Goal: Transaction & Acquisition: Purchase product/service

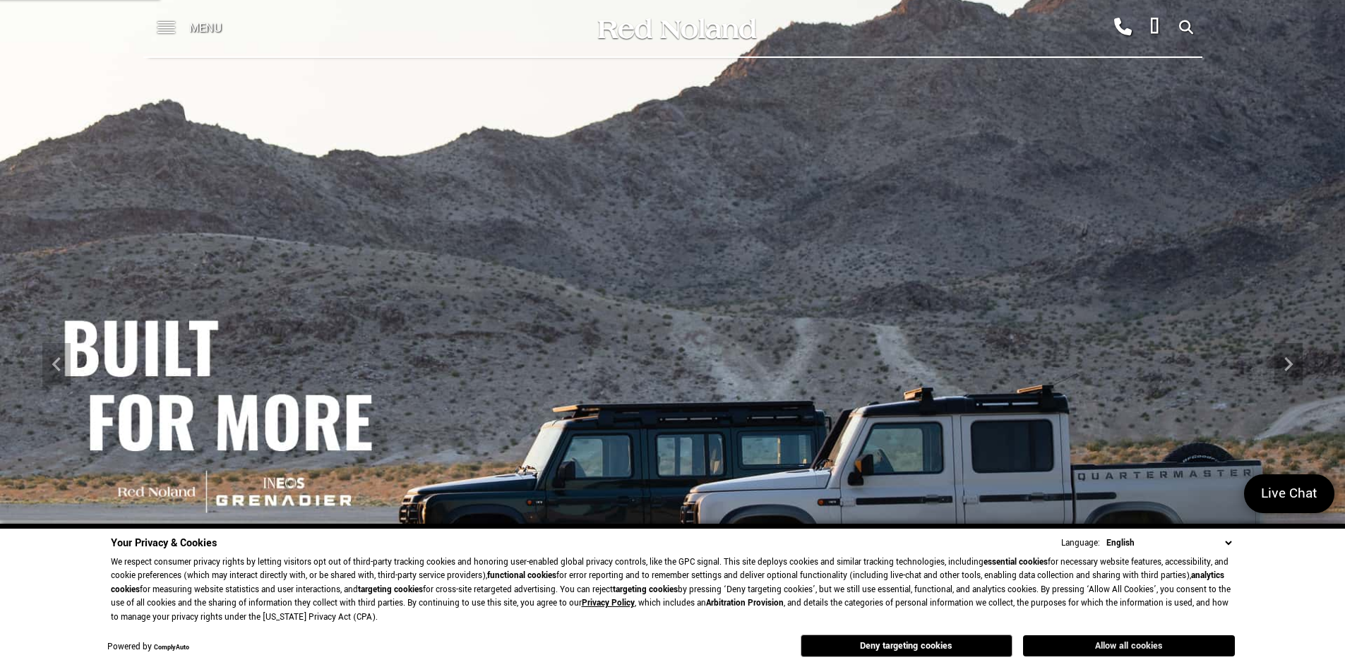
click at [1099, 645] on button "Allow all cookies" at bounding box center [1129, 646] width 212 height 21
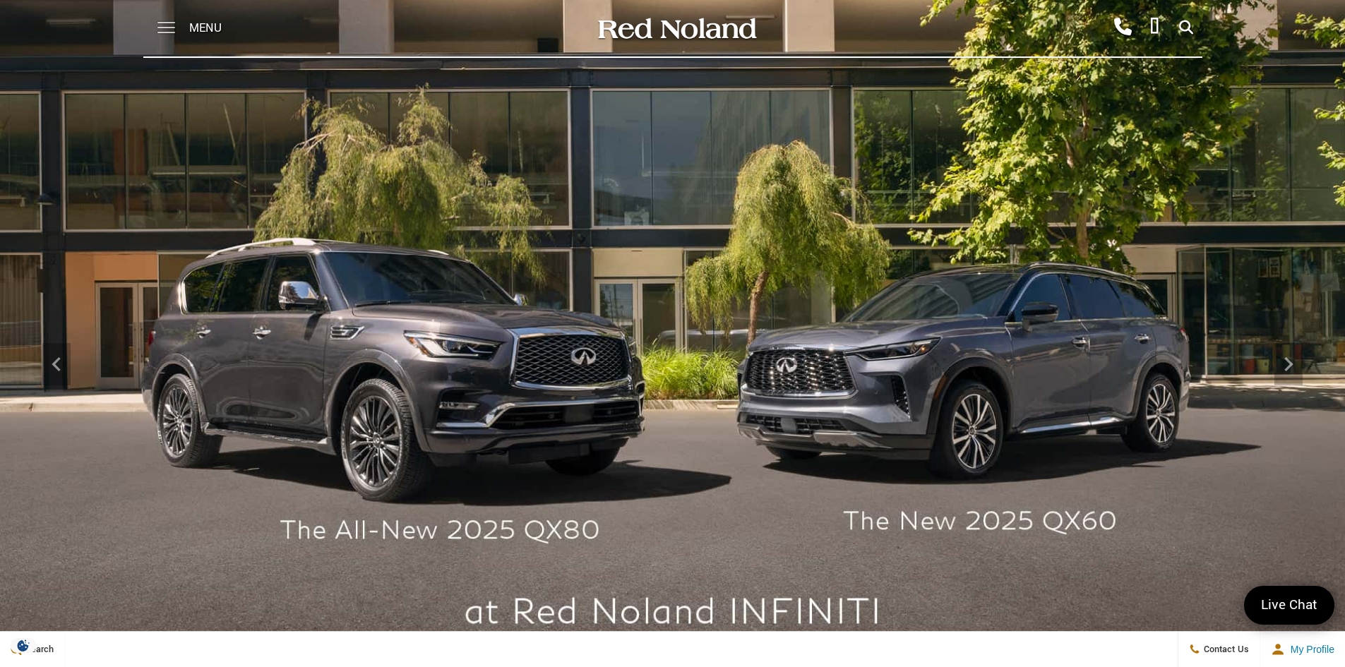
click at [169, 23] on span at bounding box center [166, 22] width 18 height 1
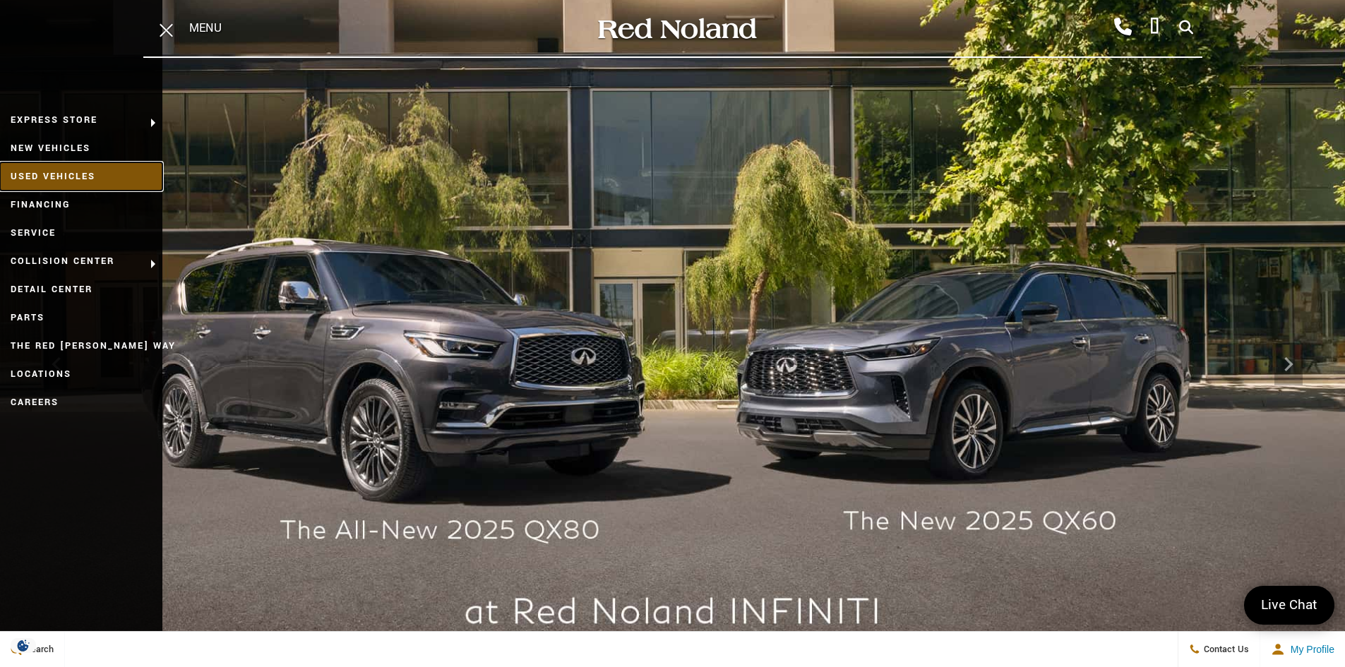
click at [70, 168] on link "Used Vehicles" at bounding box center [81, 176] width 162 height 28
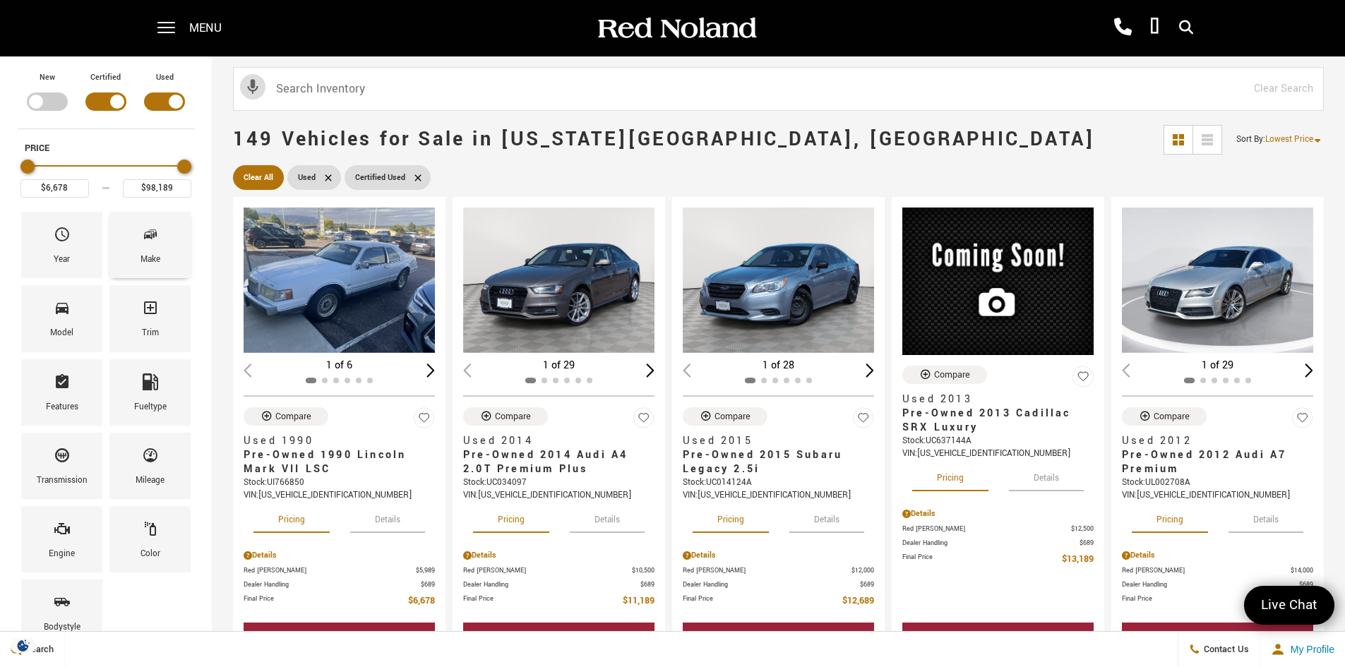
click at [131, 246] on div "Make" at bounding box center [149, 245] width 81 height 66
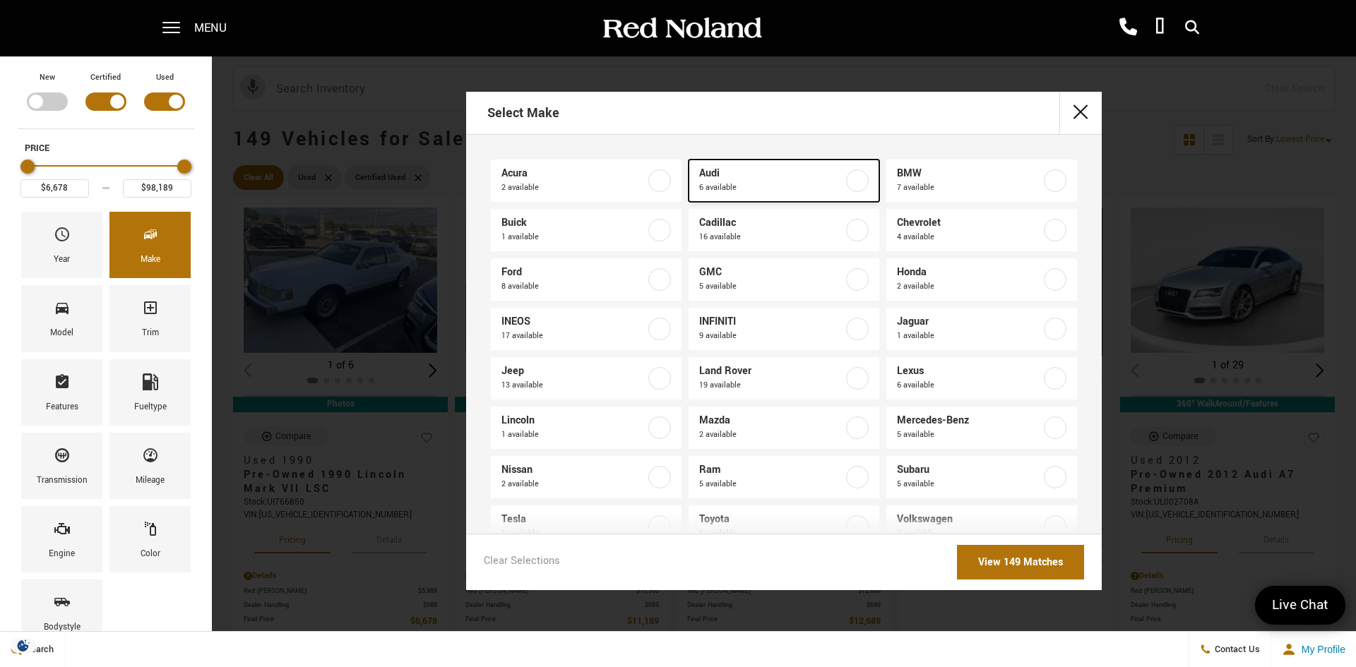
click at [778, 189] on span "6 available" at bounding box center [771, 188] width 144 height 14
type input "$11,189"
type input "$59,689"
checkbox input "true"
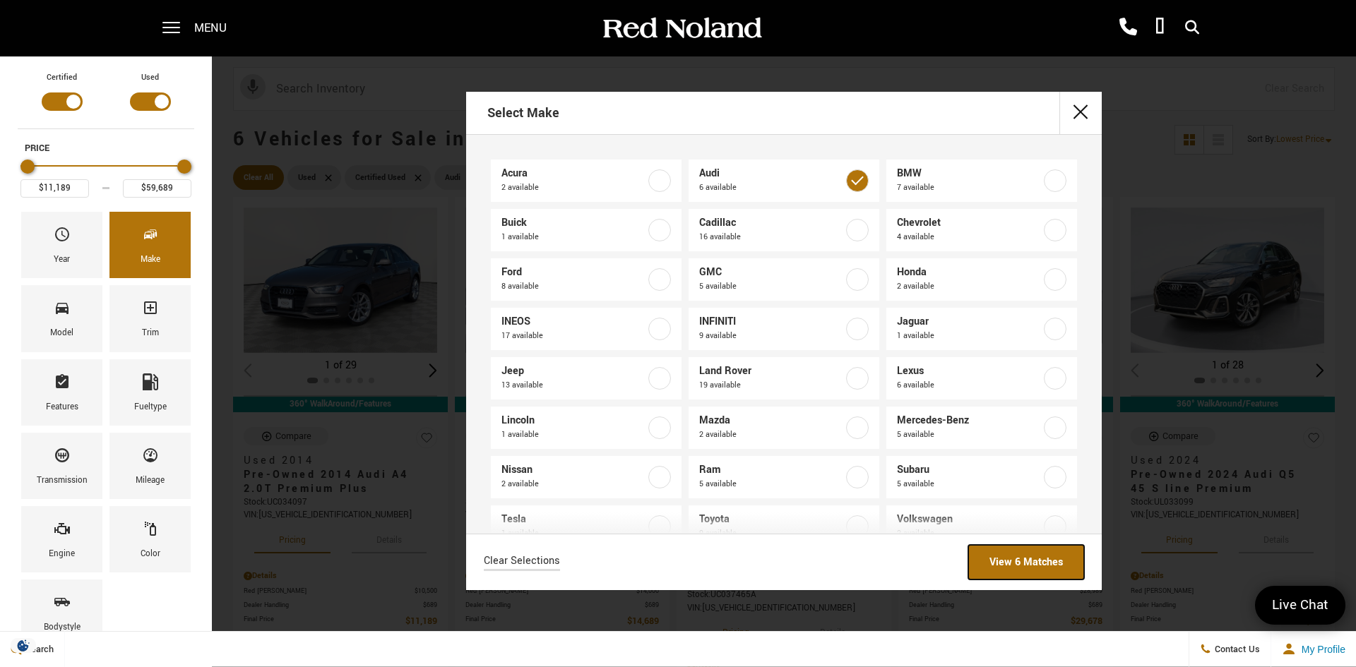
click at [1039, 564] on link "View 6 Matches" at bounding box center [1026, 562] width 116 height 35
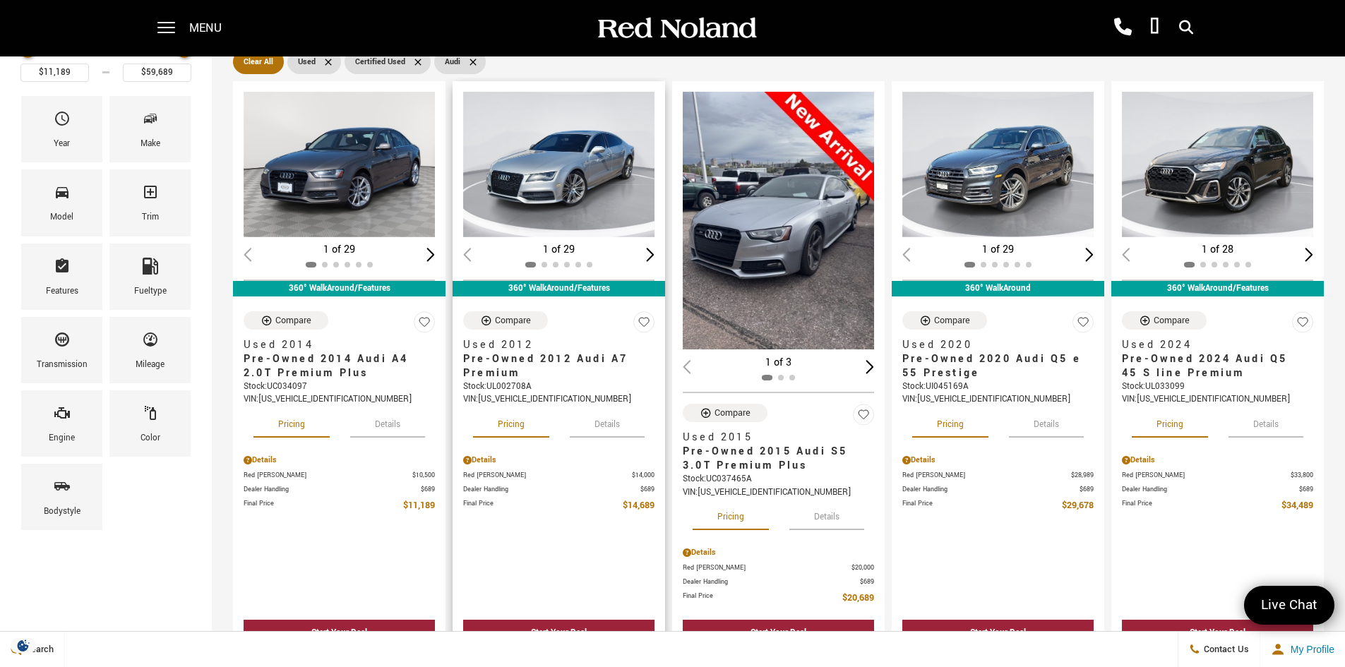
scroll to position [141, 0]
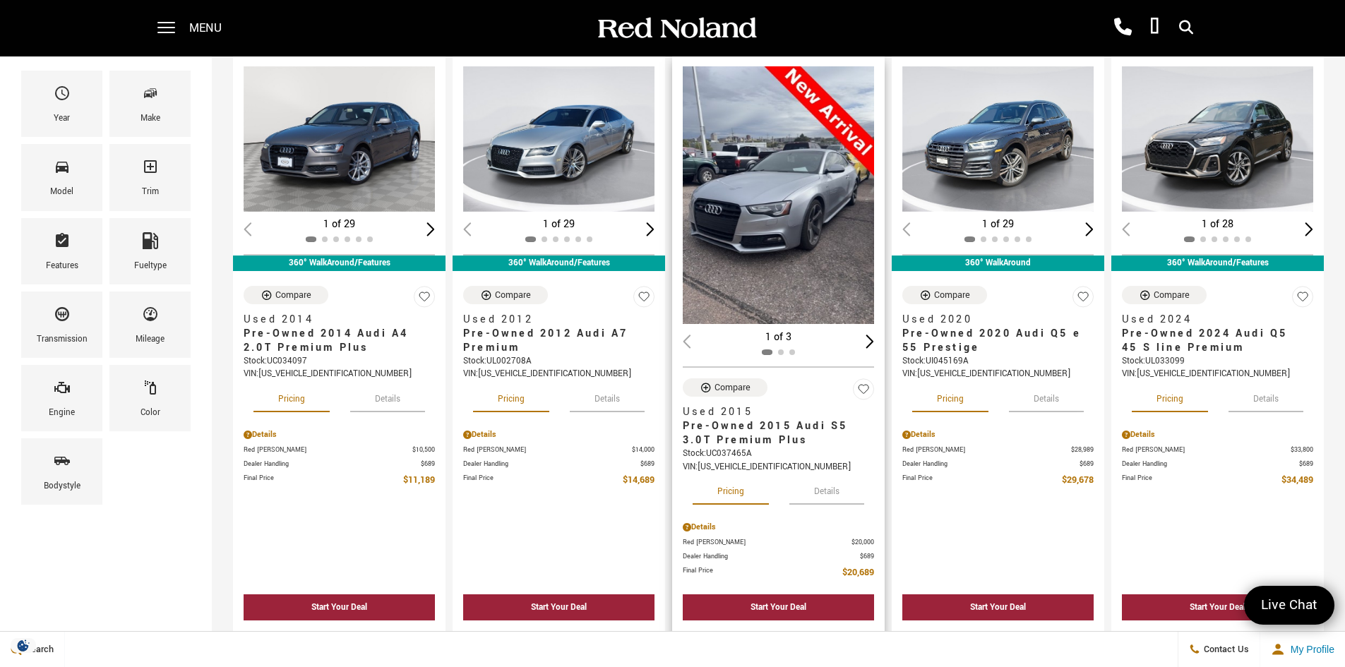
click at [772, 225] on img "1 / 2" at bounding box center [780, 195] width 194 height 258
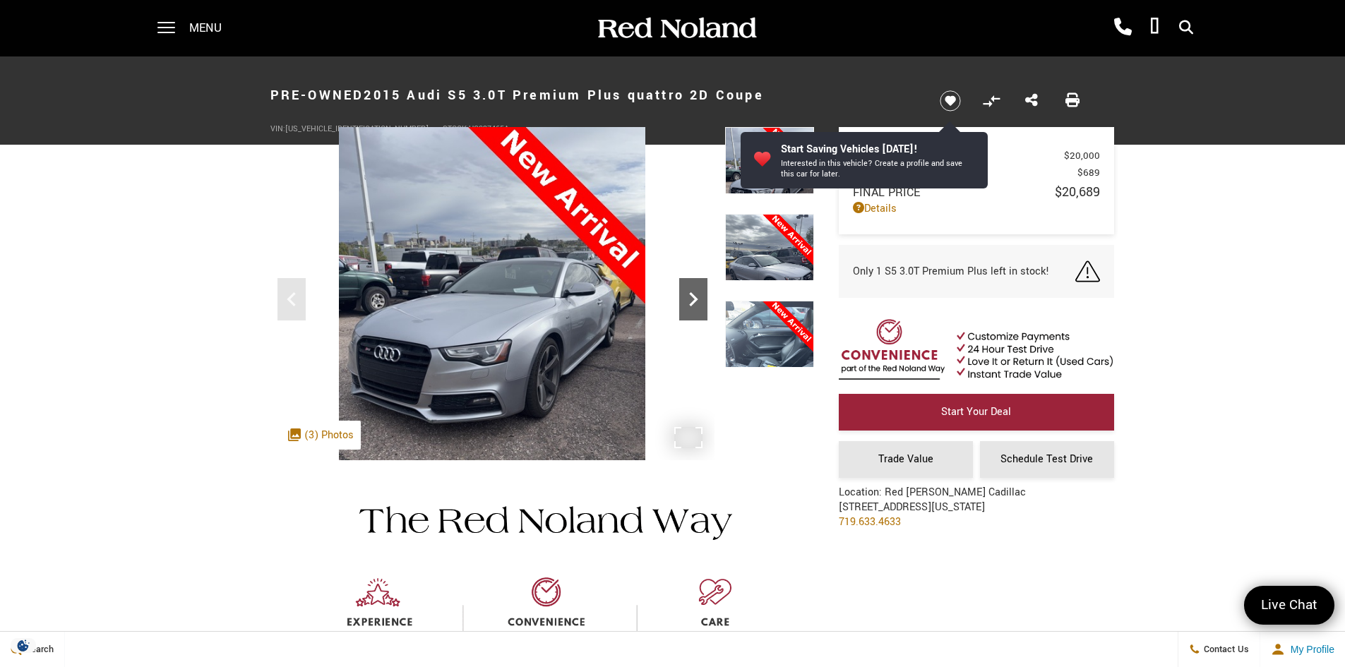
click at [697, 293] on icon "Next" at bounding box center [693, 299] width 28 height 28
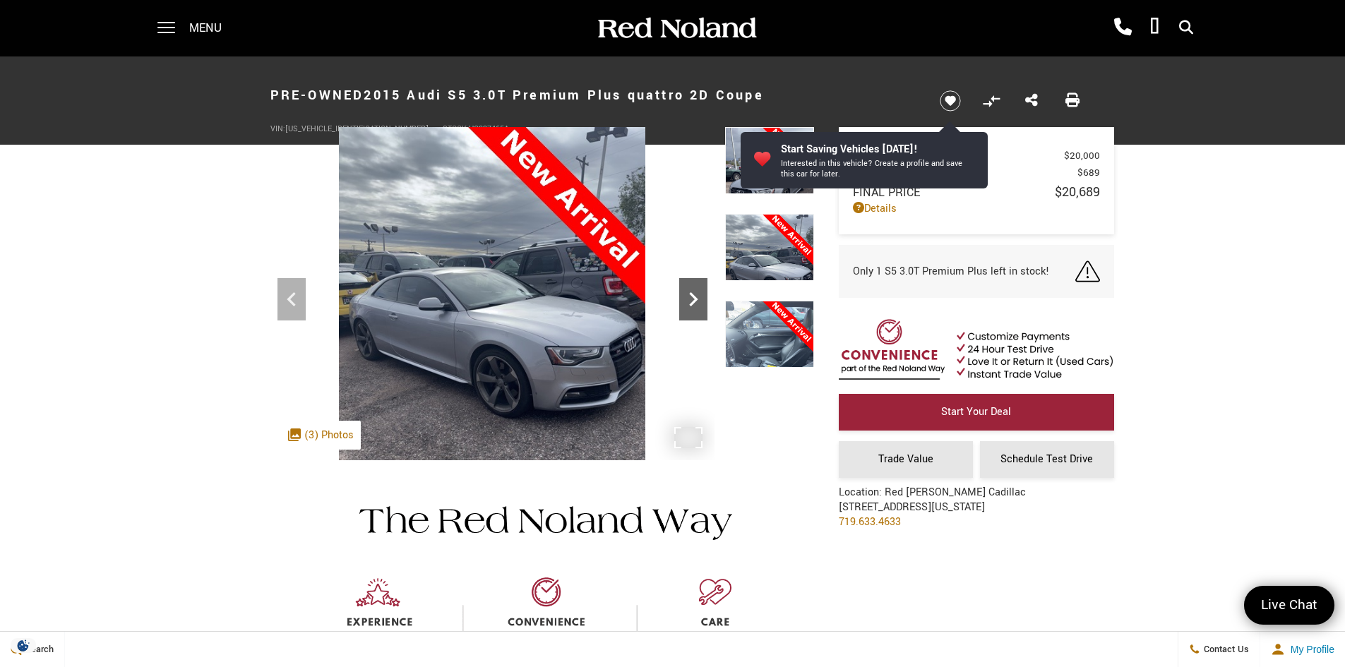
click at [697, 293] on icon "Next" at bounding box center [693, 299] width 28 height 28
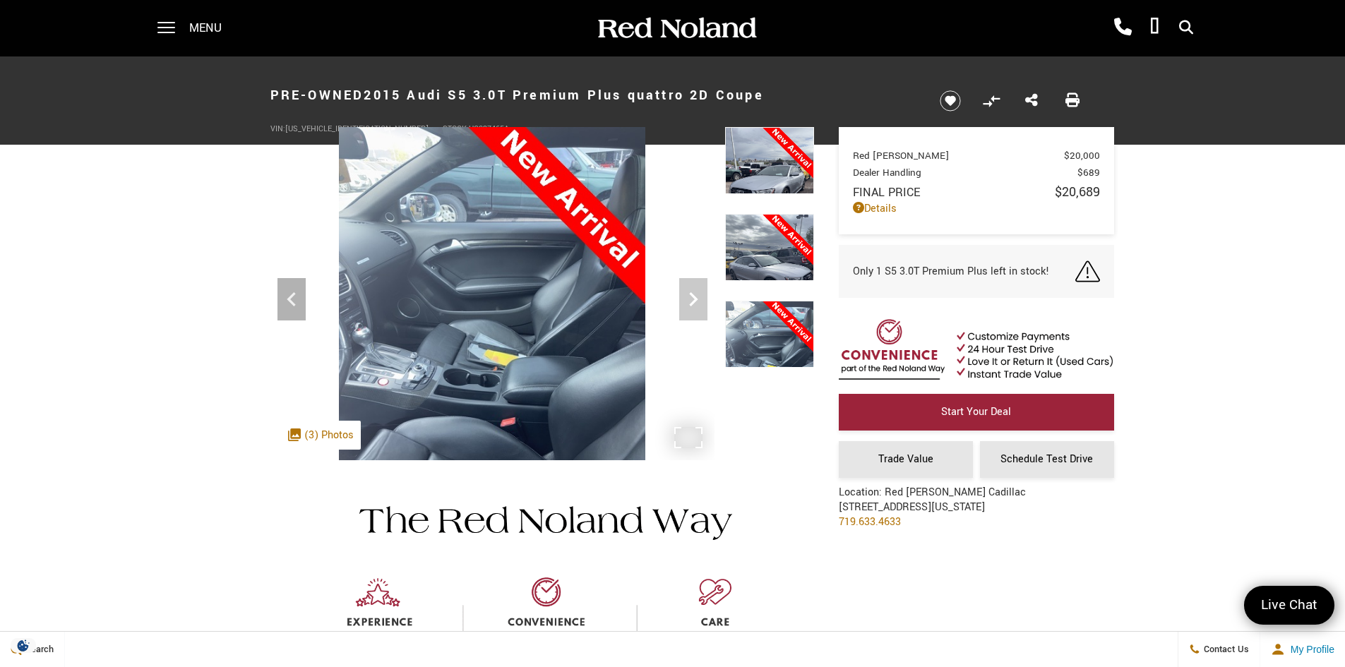
click at [697, 293] on img at bounding box center [493, 331] width 444 height 408
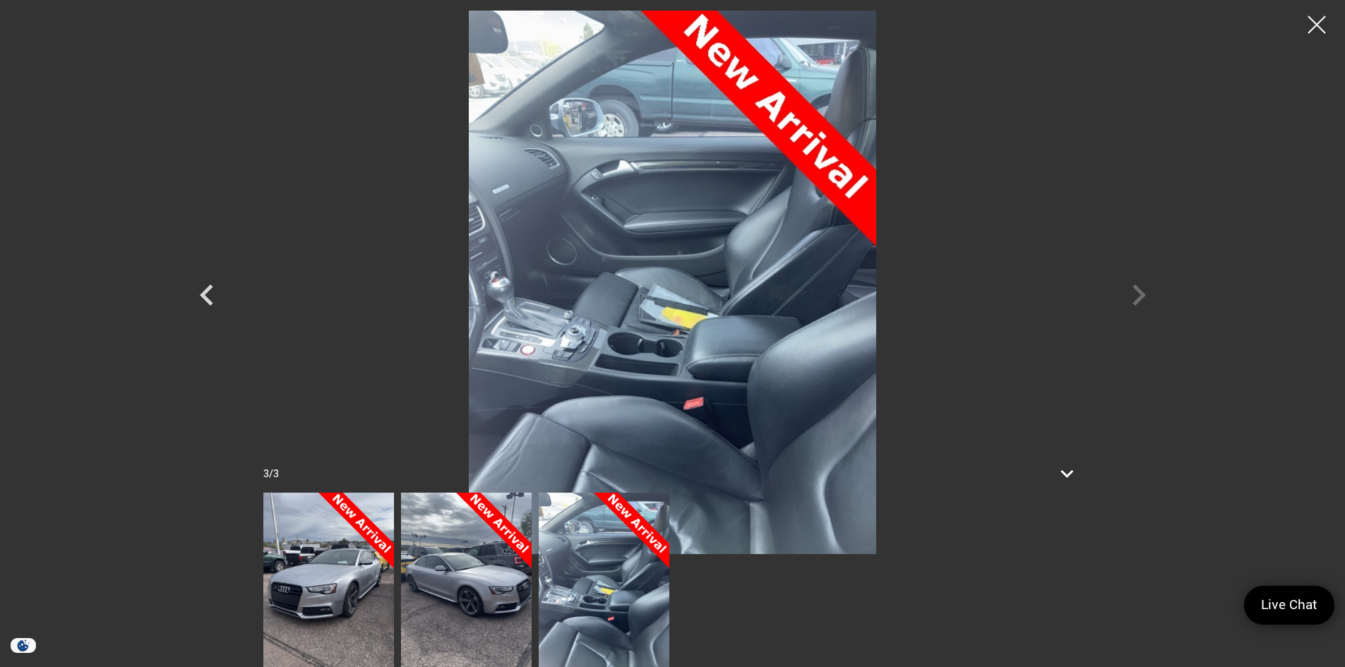
click at [1147, 295] on div at bounding box center [673, 283] width 989 height 544
click at [1143, 295] on div at bounding box center [673, 283] width 989 height 544
click at [1132, 295] on div at bounding box center [673, 283] width 989 height 544
click at [1314, 28] on div at bounding box center [1317, 24] width 37 height 37
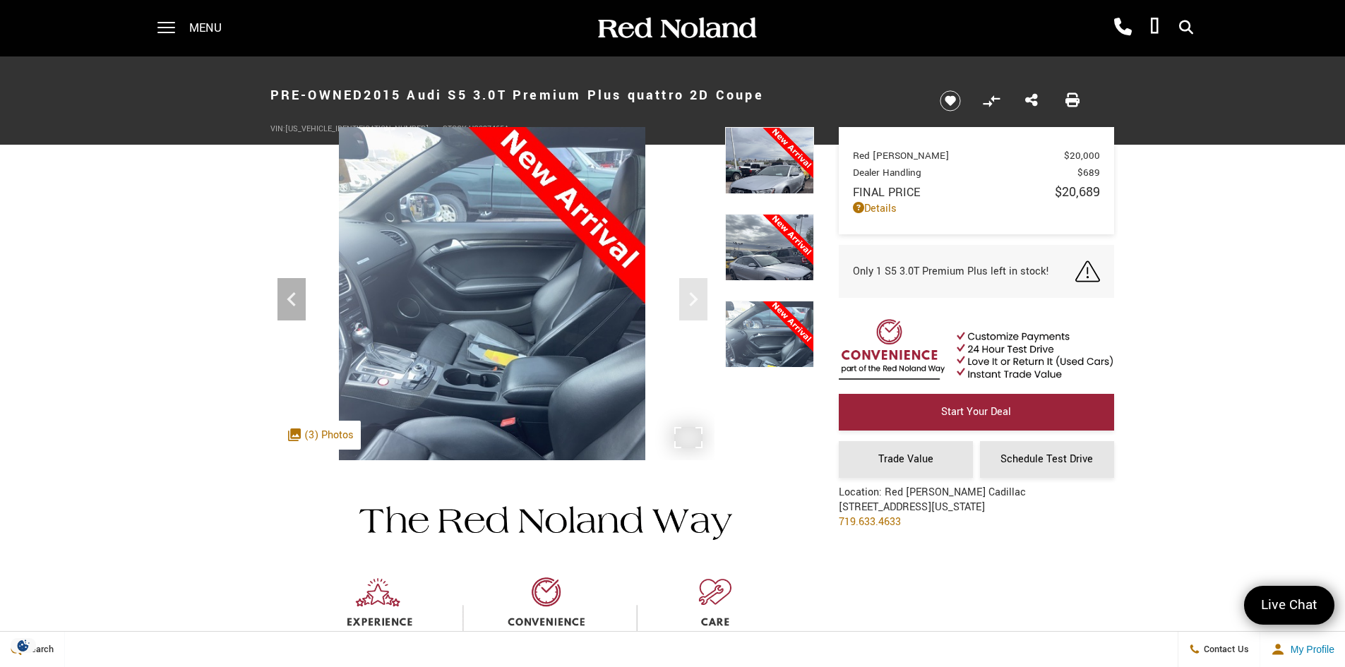
click at [692, 295] on img at bounding box center [493, 331] width 444 height 408
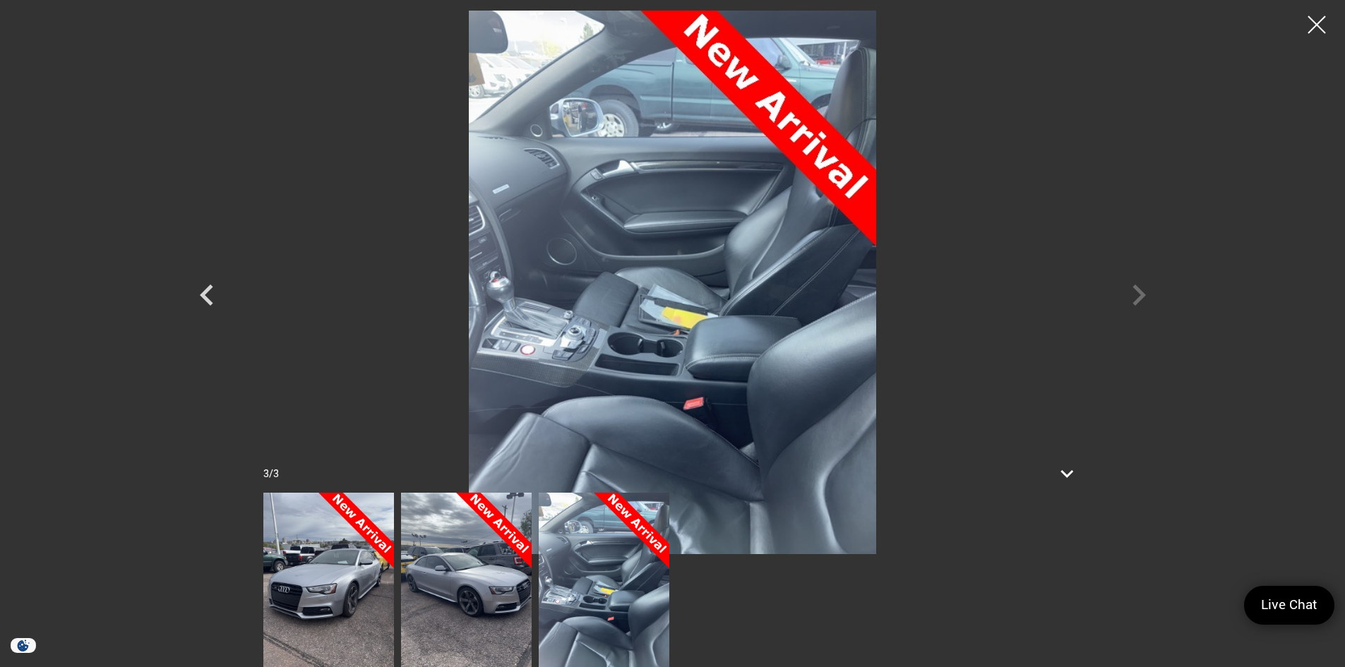
click at [1135, 297] on div at bounding box center [673, 283] width 989 height 544
click at [203, 285] on icon "Previous" at bounding box center [207, 295] width 42 height 42
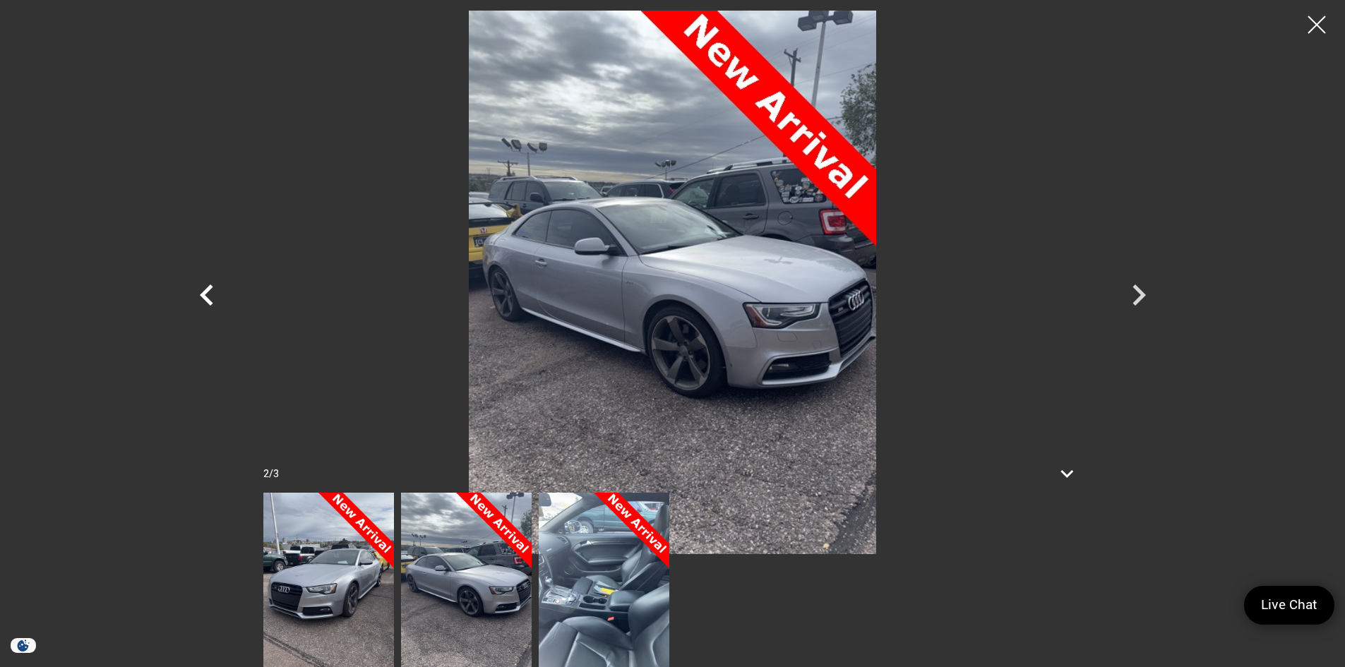
click at [203, 285] on icon "Previous" at bounding box center [207, 295] width 42 height 42
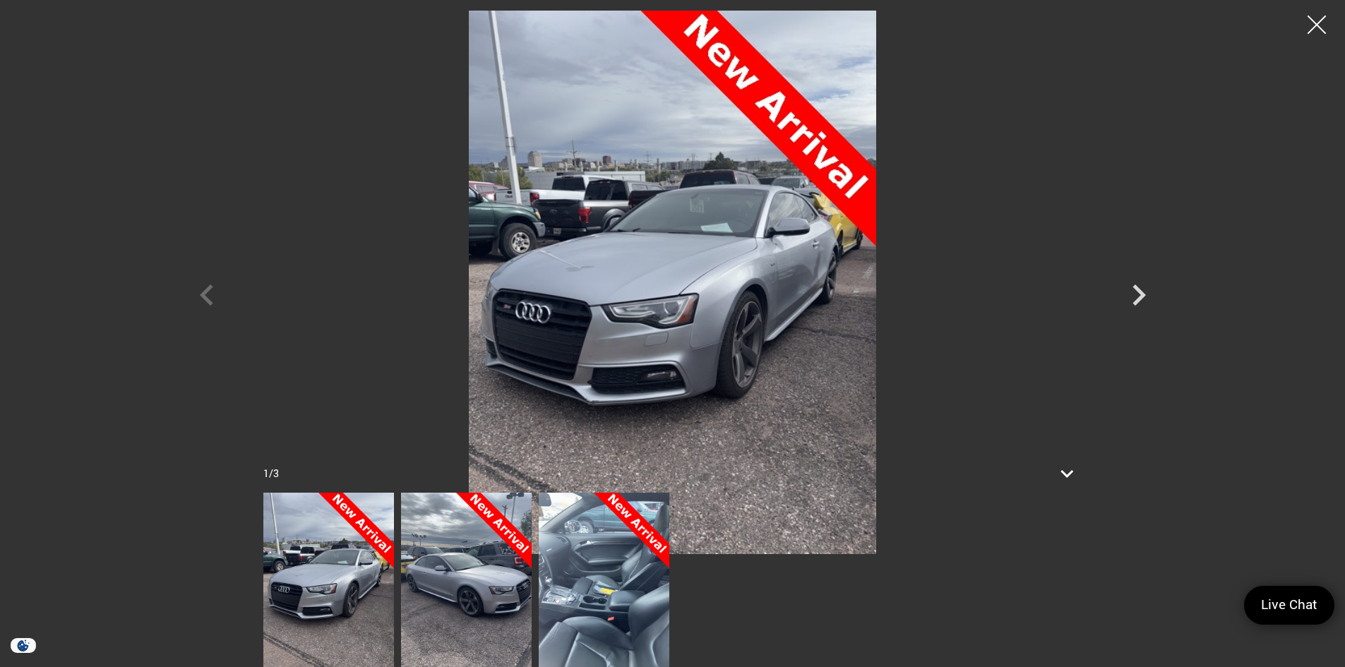
click at [1323, 27] on div at bounding box center [1317, 24] width 37 height 37
